Goal: Find specific page/section: Find specific page/section

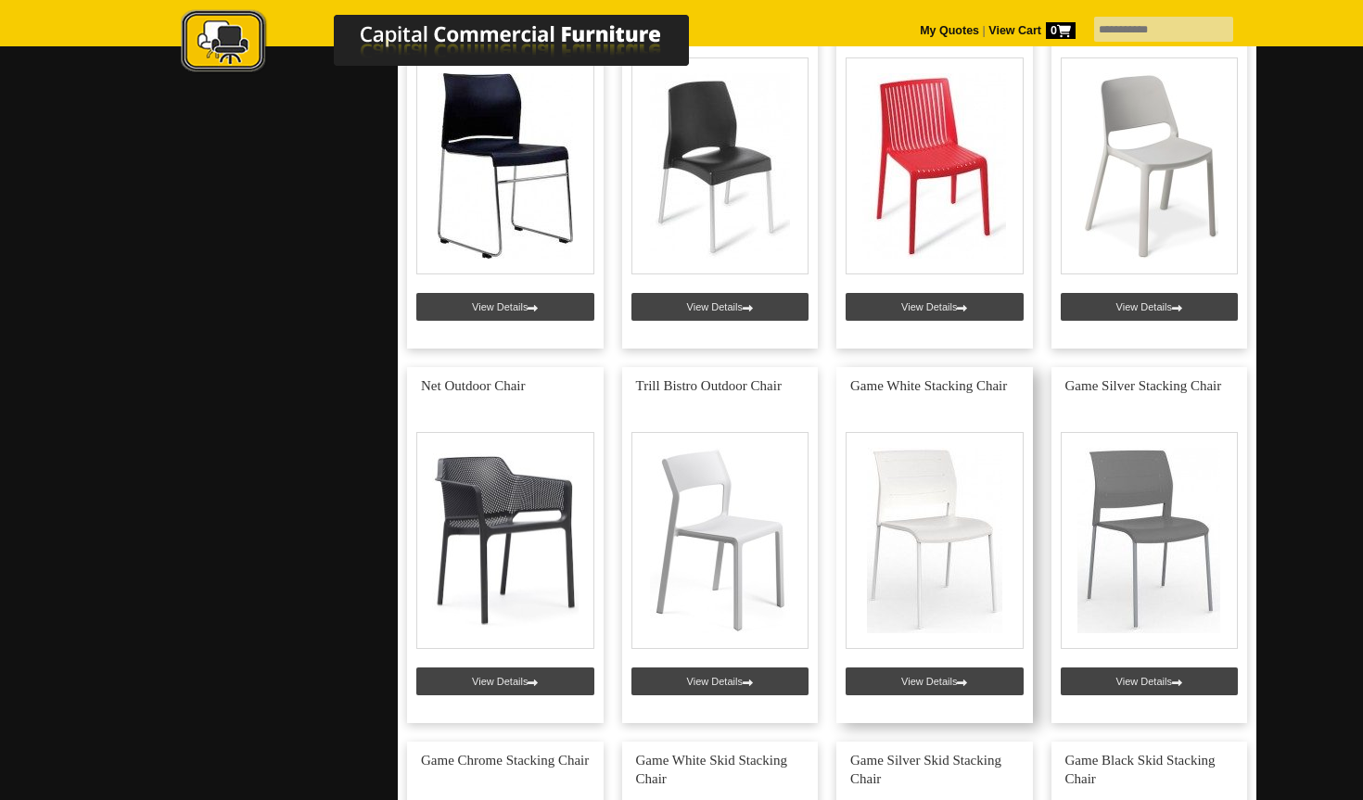
scroll to position [1303, 0]
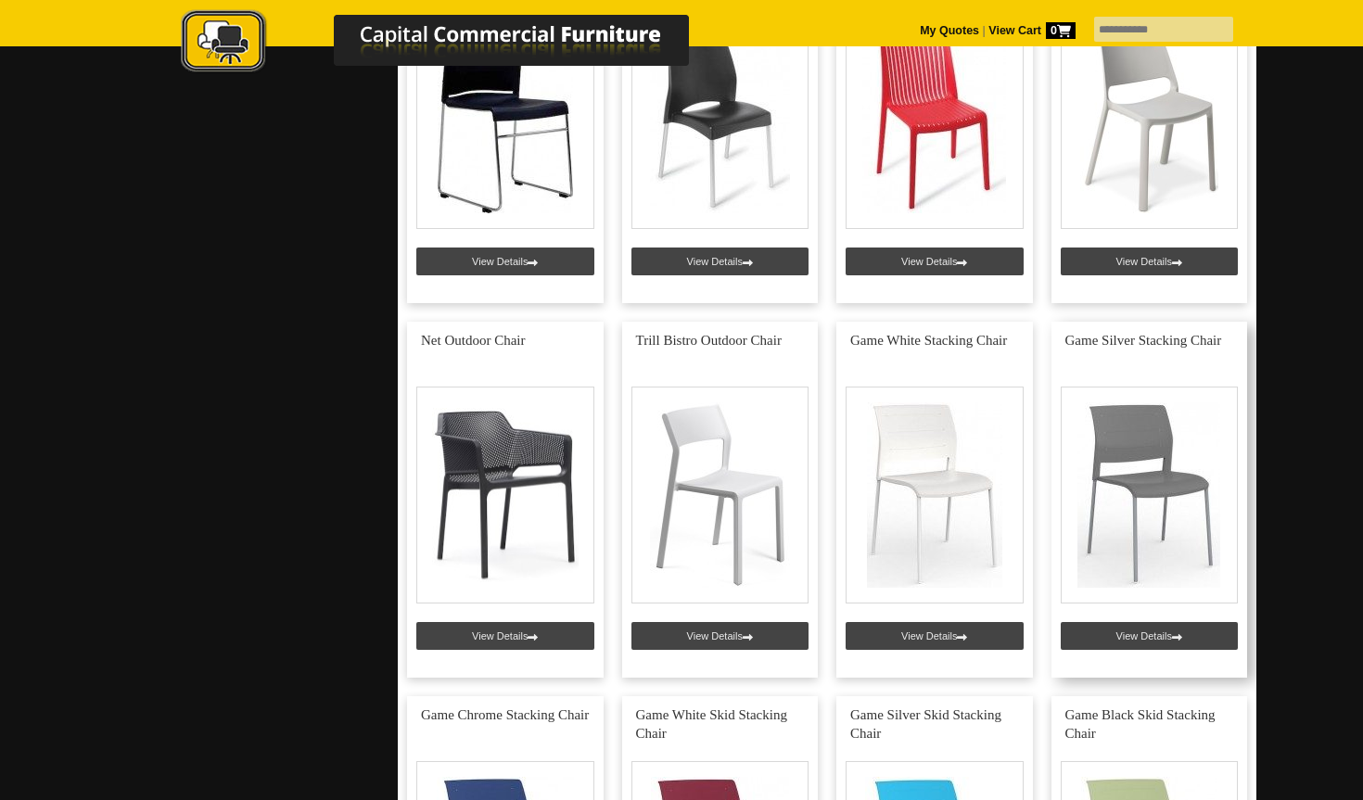
click at [1142, 629] on link at bounding box center [1149, 500] width 197 height 356
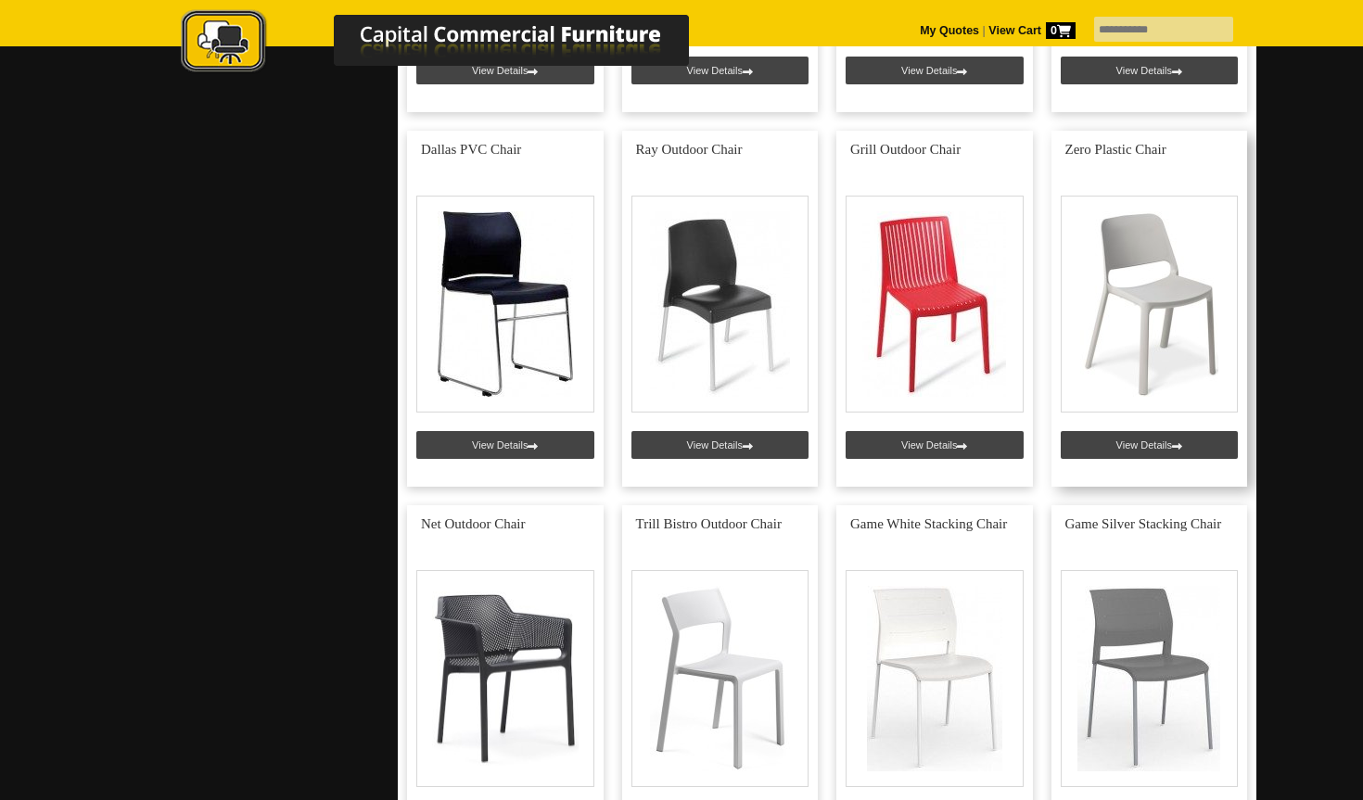
scroll to position [981, 0]
